Goal: Transaction & Acquisition: Subscribe to service/newsletter

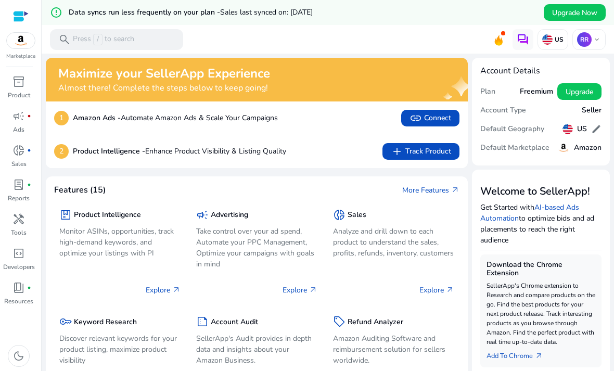
click at [17, 187] on span "lab_profile" at bounding box center [18, 185] width 12 height 12
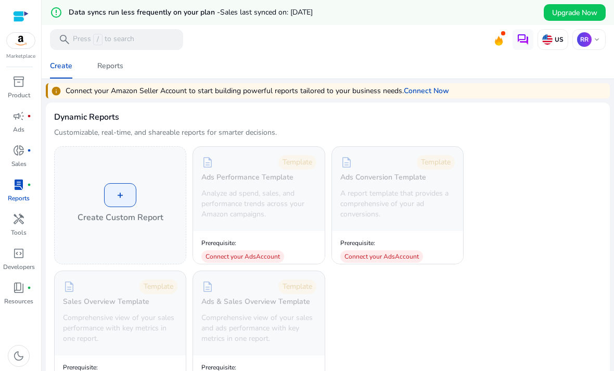
click at [435, 92] on link "Connect Now" at bounding box center [426, 90] width 45 height 11
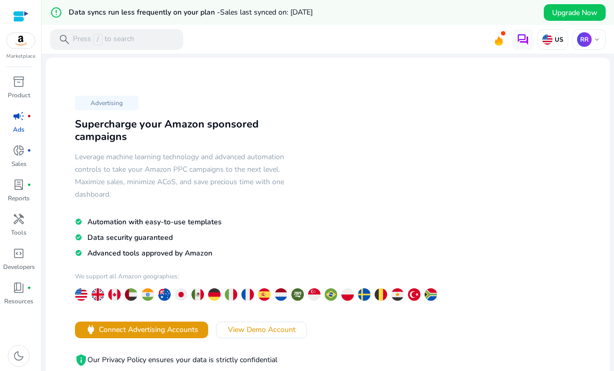
click at [26, 193] on link "lab_profile fiber_manual_record Reports" at bounding box center [18, 194] width 37 height 34
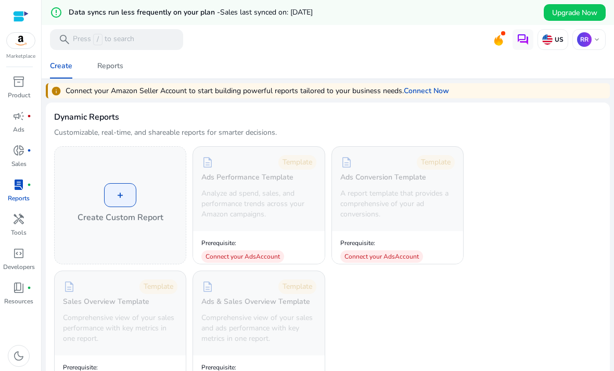
click at [434, 93] on link "Connect Now" at bounding box center [426, 90] width 45 height 11
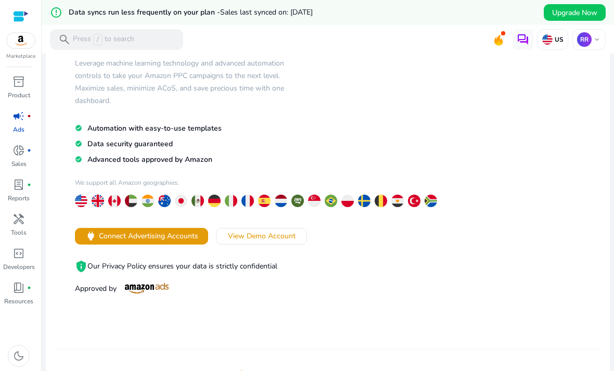
scroll to position [79, 0]
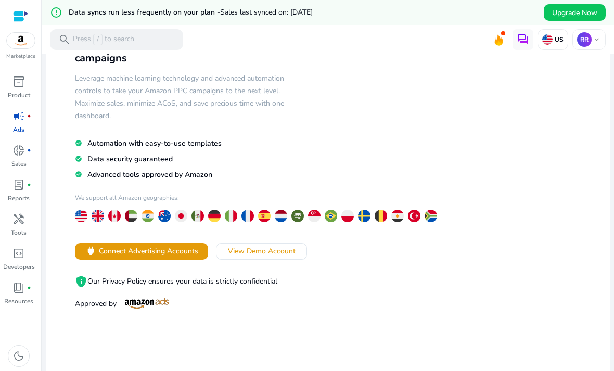
click at [495, 44] on icon at bounding box center [499, 38] width 16 height 15
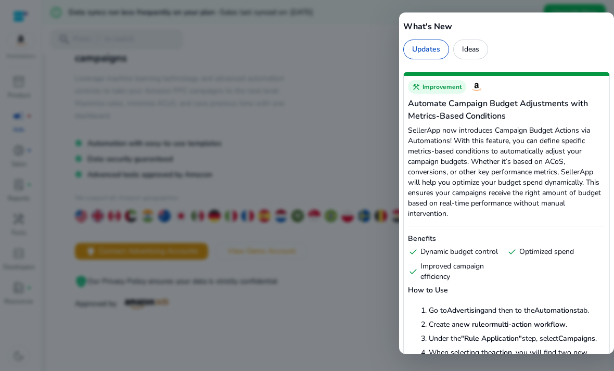
click at [336, 235] on div at bounding box center [307, 185] width 614 height 371
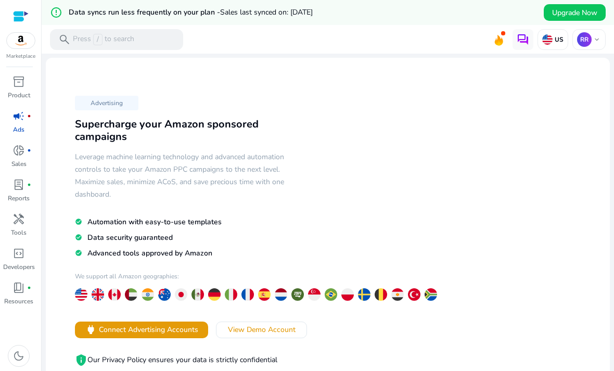
scroll to position [0, 0]
click at [26, 201] on p "Reports" at bounding box center [19, 198] width 22 height 9
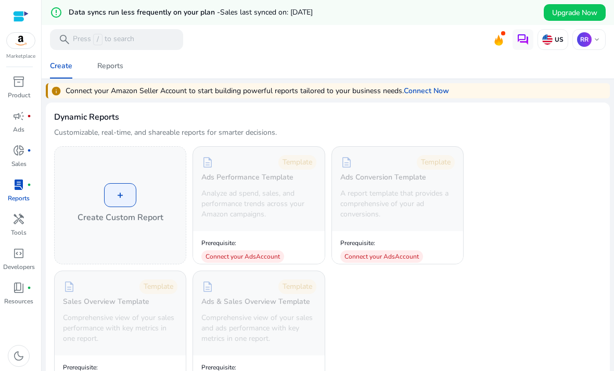
click at [23, 162] on p "Sales" at bounding box center [18, 163] width 15 height 9
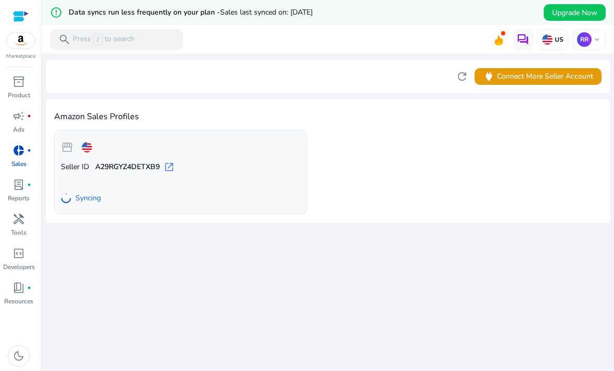
click at [10, 133] on link "campaign fiber_manual_record Ads" at bounding box center [18, 125] width 37 height 34
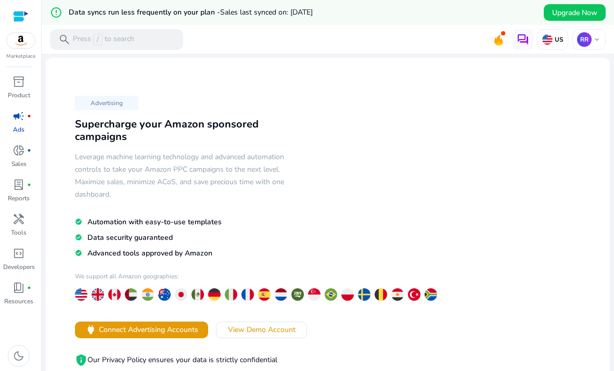
click at [27, 90] on div "inventory_2" at bounding box center [18, 81] width 29 height 17
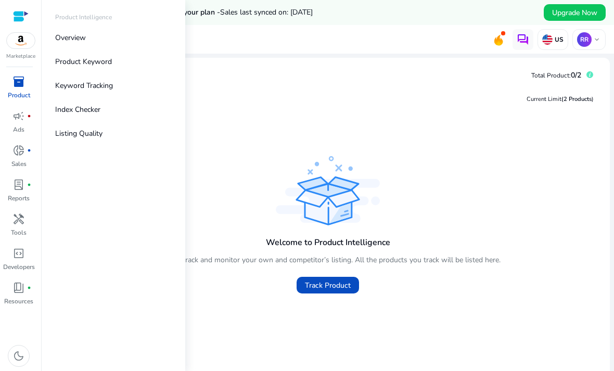
click at [220, 222] on div "Welcome to Product Intelligence You can track and monitor your own and competit…" at bounding box center [328, 226] width 548 height 145
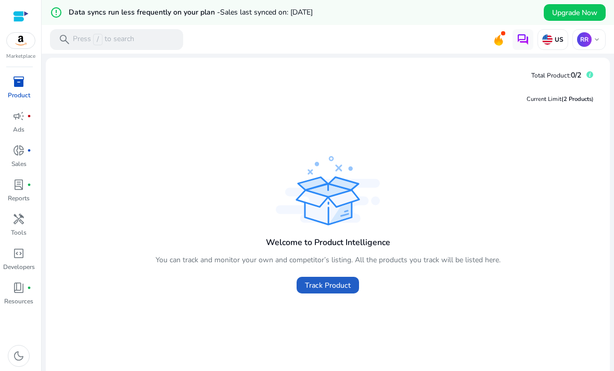
click at [322, 287] on span "Track Product" at bounding box center [328, 285] width 46 height 11
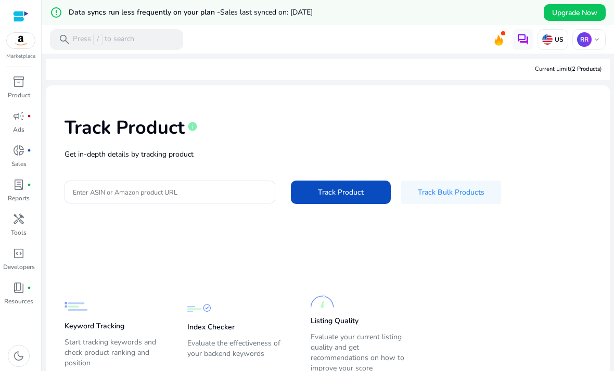
click at [158, 167] on div "Track Product info Get in-depth details by tracking product Enter ASIN or Amazo…" at bounding box center [328, 160] width 548 height 132
click at [172, 195] on input "Enter ASIN or Amazon product URL" at bounding box center [170, 191] width 194 height 11
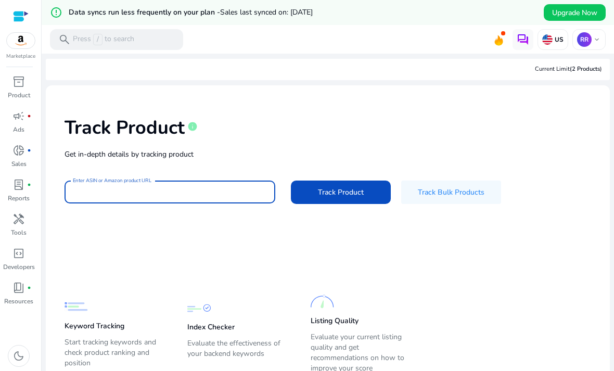
click at [18, 91] on p "Product" at bounding box center [19, 95] width 22 height 9
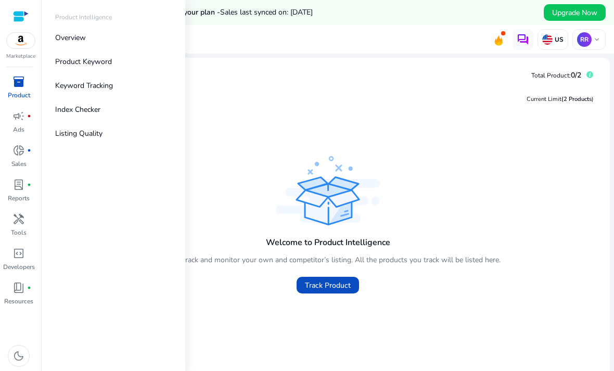
click at [21, 41] on img at bounding box center [21, 41] width 28 height 16
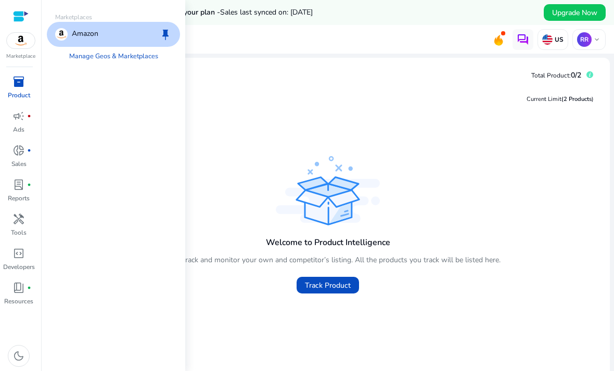
click at [24, 182] on span "lab_profile" at bounding box center [18, 185] width 12 height 12
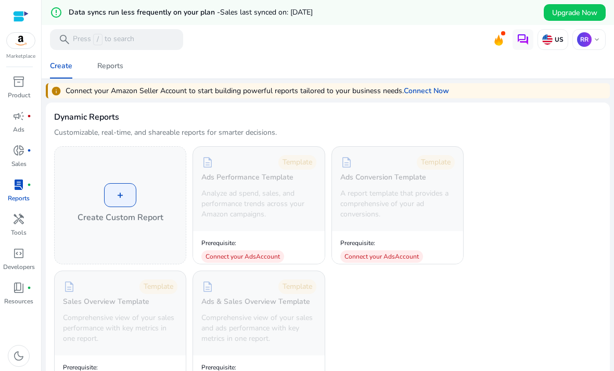
click at [23, 233] on p "Tools" at bounding box center [19, 232] width 16 height 9
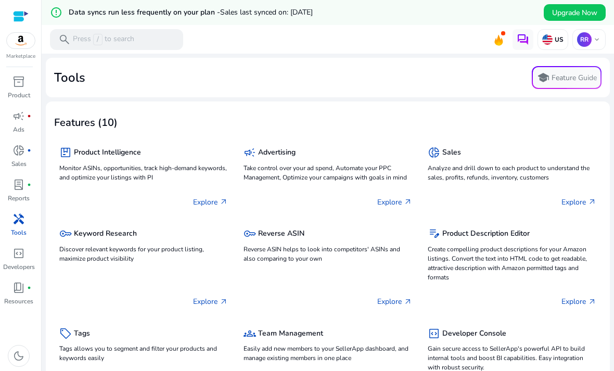
click at [229, 215] on div "package Product Intelligence Monitor ASINs, opportunities, track high-demand ke…" at bounding box center [143, 178] width 179 height 76
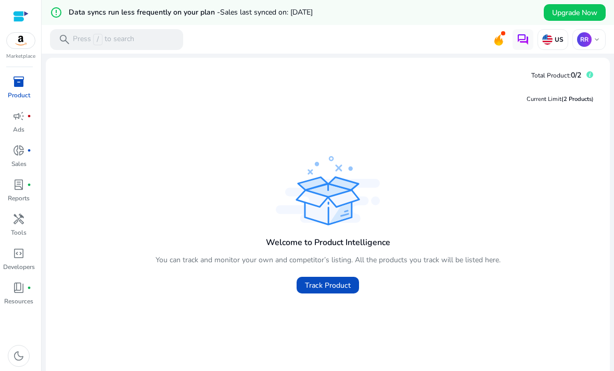
click at [30, 216] on div "handyman" at bounding box center [18, 219] width 29 height 17
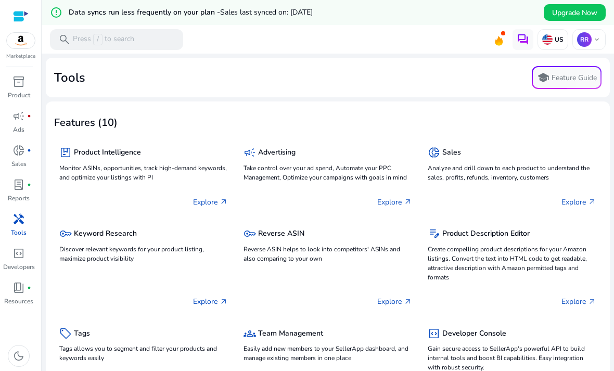
click at [292, 105] on mat-card "Features (10) package Product Intelligence Monitor ASINs, opportunities, track …" at bounding box center [328, 303] width 564 height 403
click at [35, 257] on link "code_blocks Developers" at bounding box center [18, 262] width 37 height 34
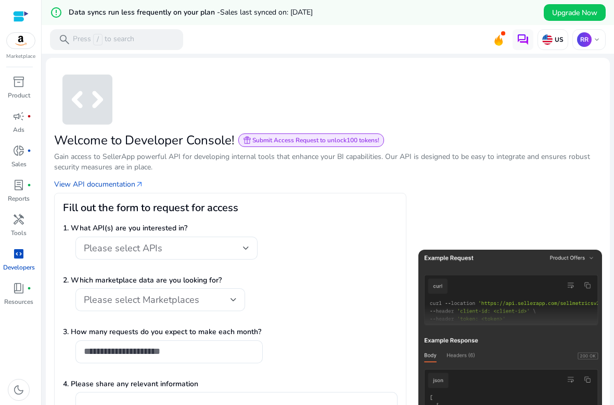
click at [32, 87] on div "inventory_2" at bounding box center [18, 81] width 29 height 17
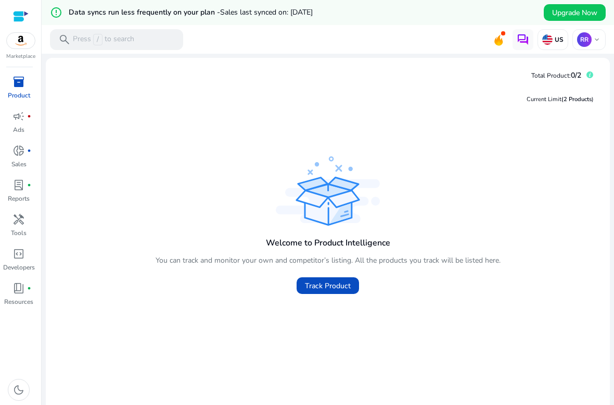
click at [256, 290] on div "Welcome to Product Intelligence You can track and monitor your own and competit…" at bounding box center [328, 262] width 345 height 69
click at [35, 194] on link "lab_profile fiber_manual_record Reports" at bounding box center [18, 194] width 37 height 34
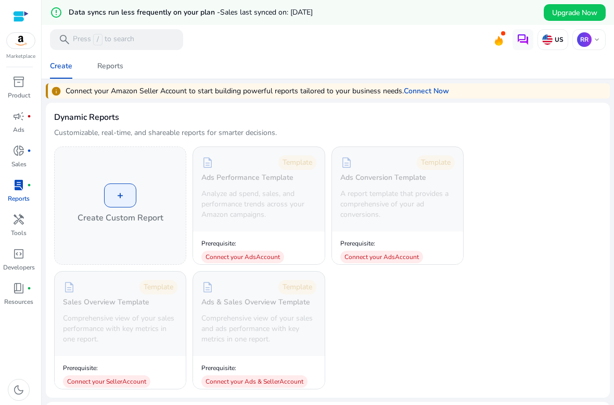
click at [432, 91] on link "Connect Now" at bounding box center [426, 90] width 45 height 11
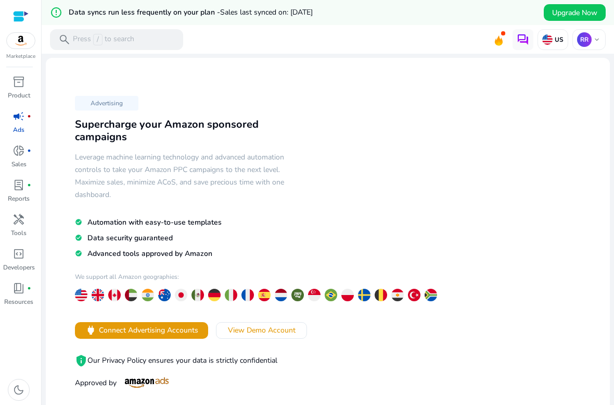
click at [299, 329] on span at bounding box center [262, 330] width 90 height 25
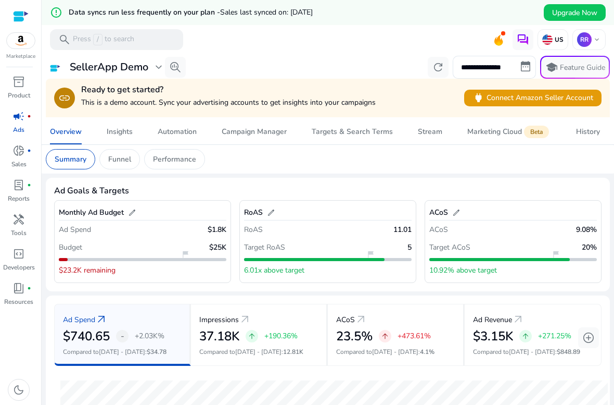
click at [505, 105] on span at bounding box center [532, 97] width 137 height 25
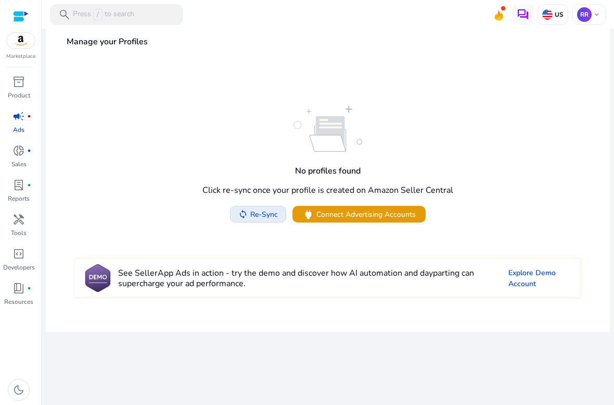
click at [264, 209] on span "Re-Sync" at bounding box center [264, 214] width 28 height 11
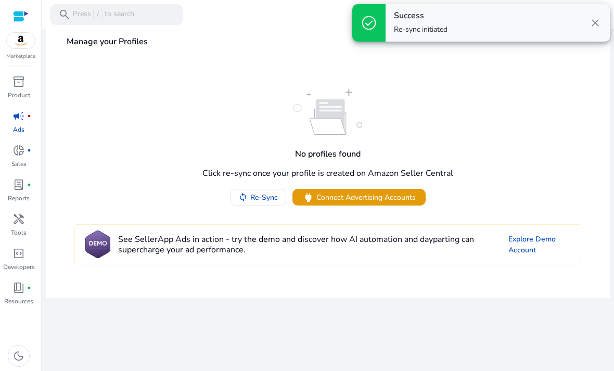
scroll to position [33, 0]
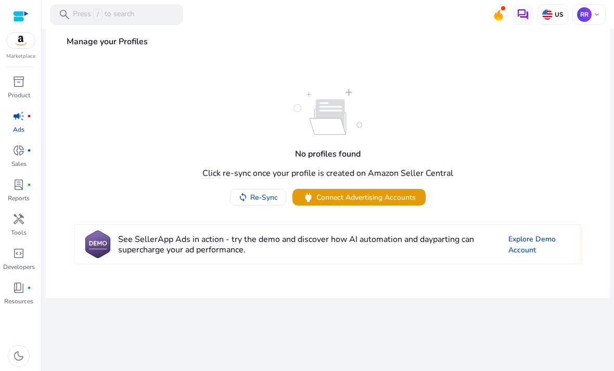
click at [409, 192] on span "Connect Advertising Accounts" at bounding box center [366, 197] width 99 height 11
